Goal: Transaction & Acquisition: Purchase product/service

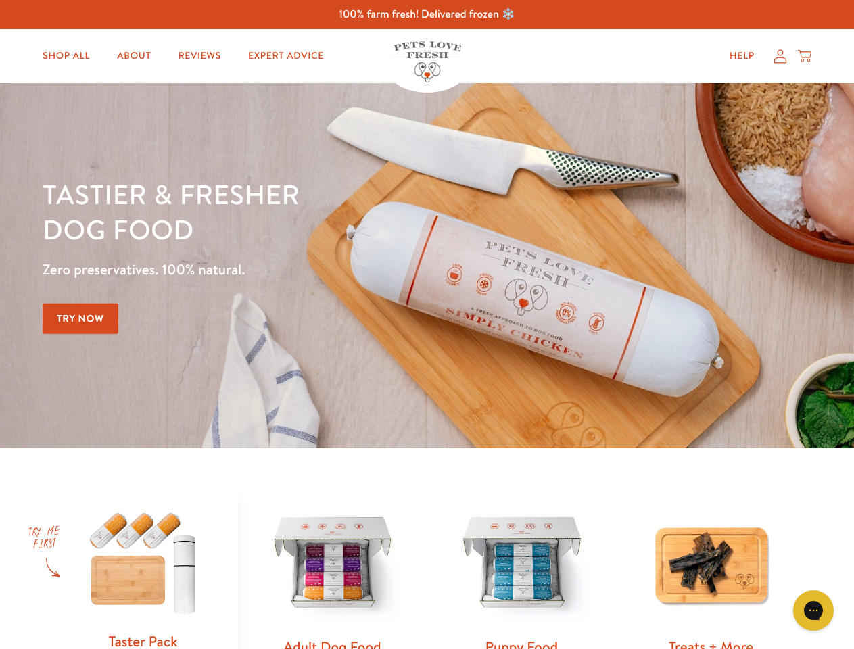
click at [427, 325] on div "Tastier & fresher dog food Zero preservatives. 100% natural. Try Now" at bounding box center [299, 265] width 513 height 179
click at [813, 611] on icon "Gorgias live chat" at bounding box center [813, 610] width 13 height 13
